Goal: Task Accomplishment & Management: Complete application form

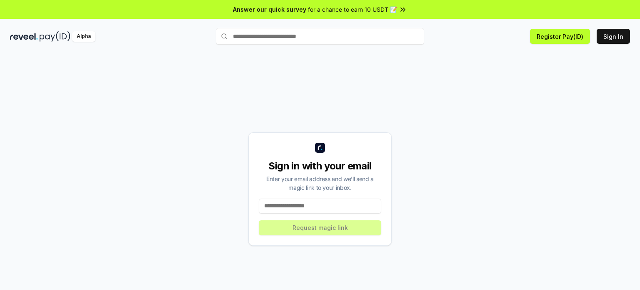
click at [317, 201] on input at bounding box center [320, 205] width 122 height 15
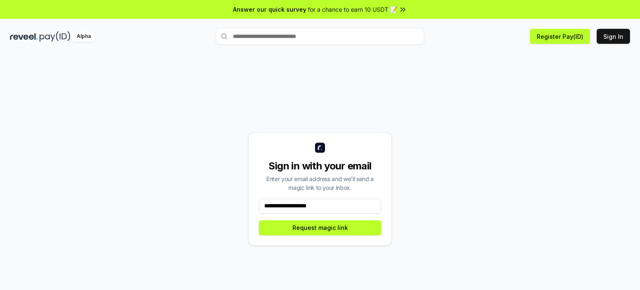
type input "**********"
click at [309, 231] on button "Request magic link" at bounding box center [320, 227] width 122 height 15
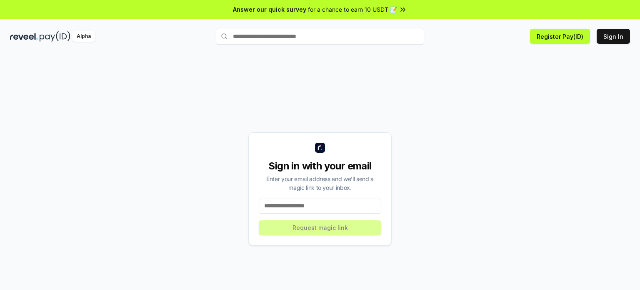
click at [299, 199] on input at bounding box center [320, 205] width 122 height 15
click at [298, 206] on input at bounding box center [320, 205] width 122 height 15
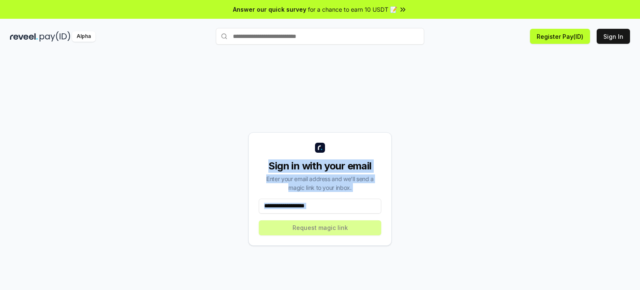
click at [330, 211] on div "Sign in with your email Enter your email address and we’ll send a magic link to…" at bounding box center [319, 188] width 143 height 113
click at [330, 211] on input at bounding box center [320, 205] width 122 height 15
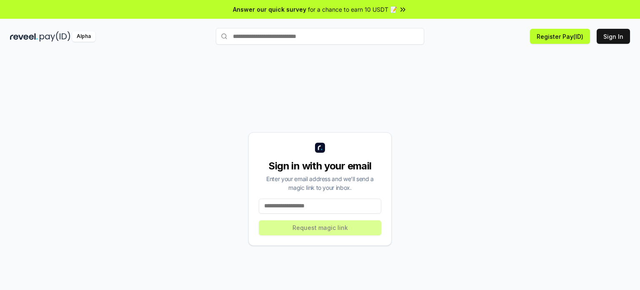
click at [330, 211] on input at bounding box center [320, 205] width 122 height 15
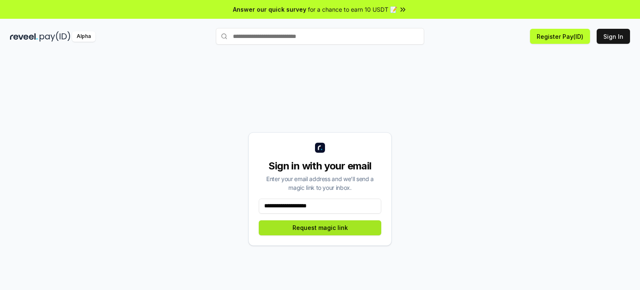
type input "**********"
click at [302, 230] on button "Request magic link" at bounding box center [320, 227] width 122 height 15
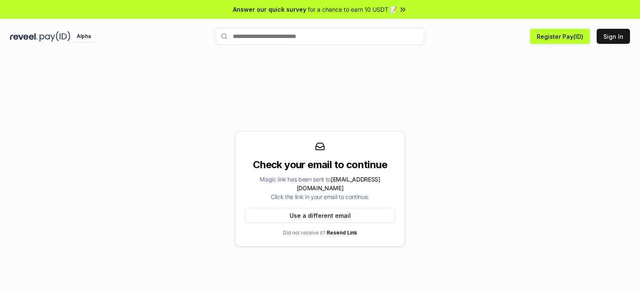
click at [503, 283] on div "Your sign-in magic link has been sent to your email" at bounding box center [557, 291] width 125 height 16
click at [503, 258] on div "Check your email to continue Magic link has been sent to [EMAIL_ADDRESS][DOMAIN…" at bounding box center [320, 189] width 620 height 250
click at [300, 60] on div "Check your email to continue Magic link has been sent to [EMAIL_ADDRESS][DOMAIN…" at bounding box center [320, 180] width 640 height 266
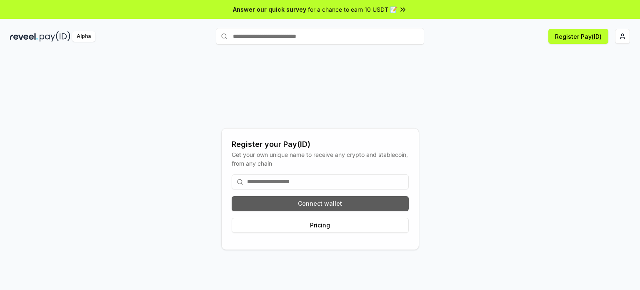
click at [315, 205] on button "Connect wallet" at bounding box center [320, 203] width 177 height 15
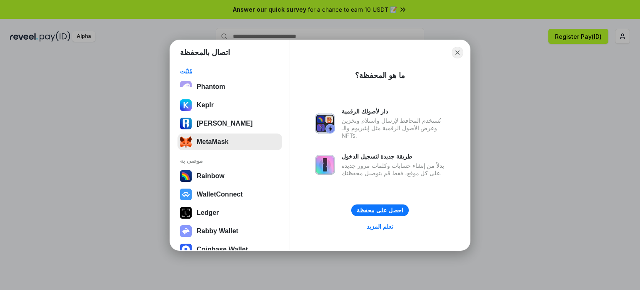
click at [222, 138] on button "MetaMask" at bounding box center [229, 141] width 105 height 17
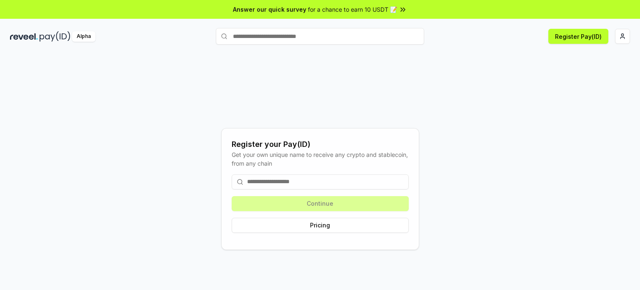
click at [483, 80] on div "Register your Pay(ID) Get your own unique name to receive any crypto and stable…" at bounding box center [320, 189] width 620 height 250
click at [625, 38] on html "Answer our quick survey for a chance to earn 10 USDT 📝 Alpha Register Pay(ID) R…" at bounding box center [320, 145] width 640 height 290
